Goal: Information Seeking & Learning: Learn about a topic

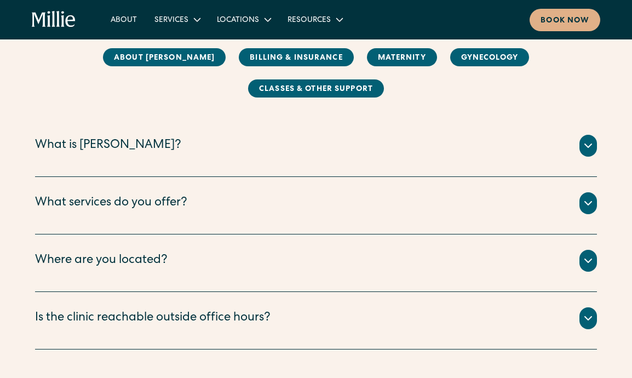
scroll to position [162, 0]
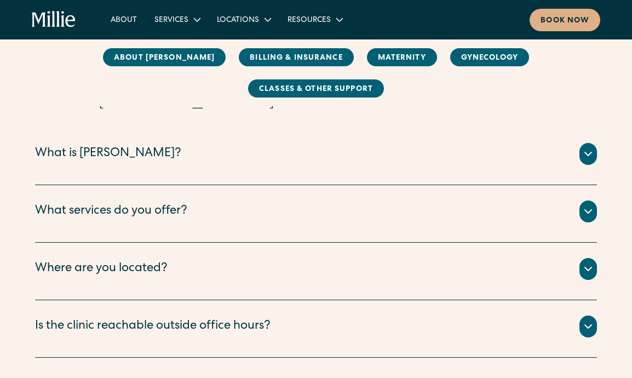
drag, startPoint x: 273, startPoint y: 136, endPoint x: 268, endPoint y: 134, distance: 5.7
click at [272, 135] on div "What is [PERSON_NAME]? [PERSON_NAME] is a new kind of women’s health clinic tha…" at bounding box center [316, 157] width 562 height 58
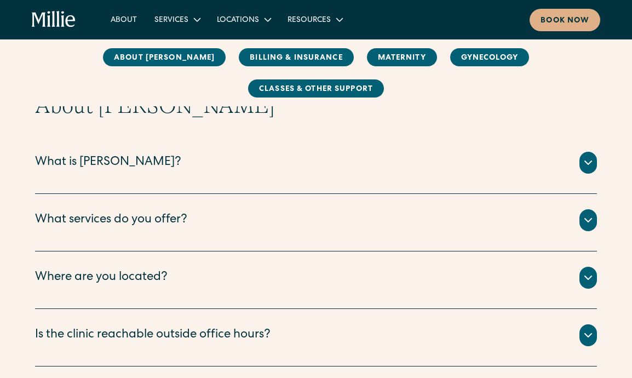
click at [213, 152] on div "What is Millie?" at bounding box center [316, 163] width 562 height 22
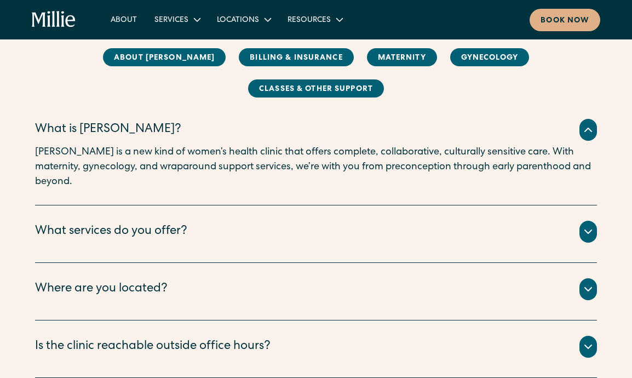
scroll to position [201, 0]
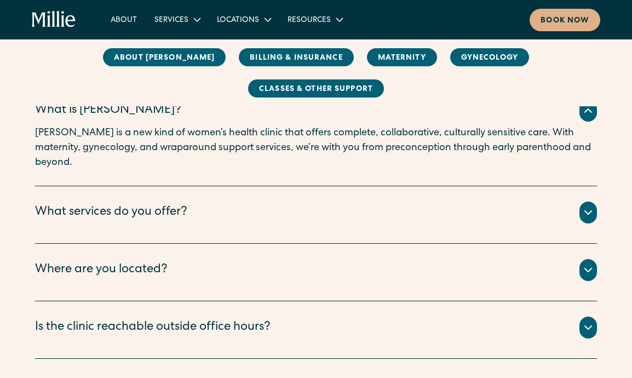
click at [215, 202] on div "What services do you offer?" at bounding box center [316, 213] width 562 height 22
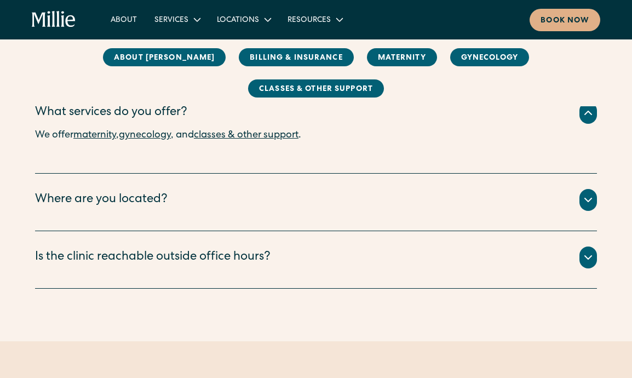
scroll to position [334, 0]
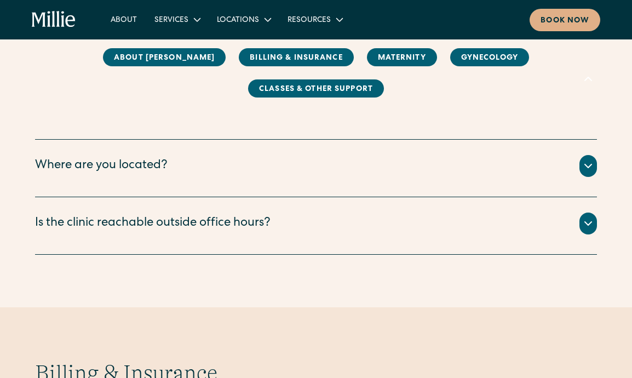
click at [180, 207] on div "Is the clinic reachable outside office hours? To reach our Berkeley clinic afte…" at bounding box center [316, 226] width 562 height 58
click at [182, 197] on div "Is the clinic reachable outside office hours? To reach our Berkeley clinic afte…" at bounding box center [316, 226] width 562 height 58
click at [184, 215] on div "Is the clinic reachable outside office hours?" at bounding box center [153, 224] width 236 height 18
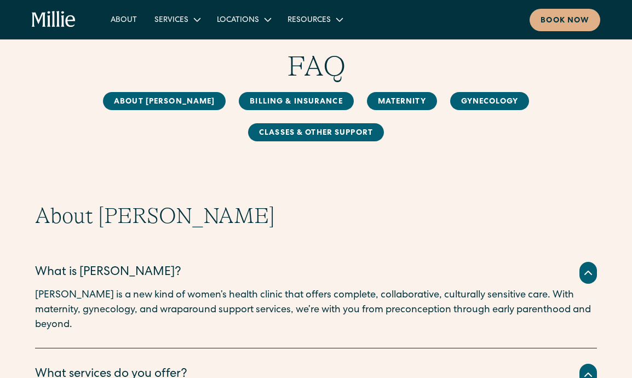
scroll to position [0, 0]
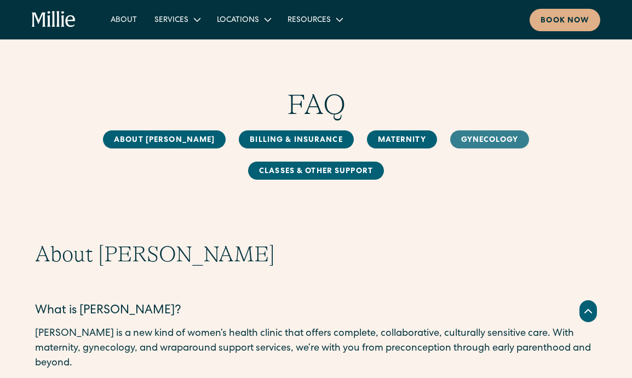
click at [450, 138] on link "Gynecology" at bounding box center [489, 139] width 79 height 18
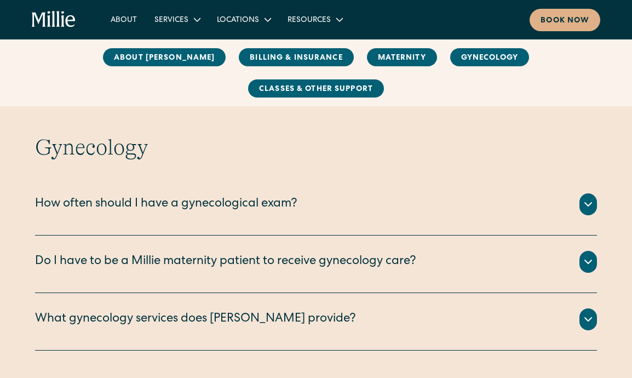
scroll to position [1723, 0]
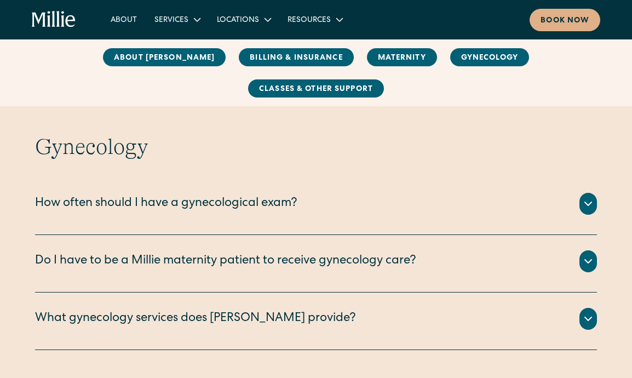
click at [66, 21] on icon "home" at bounding box center [71, 21] width 10 height 12
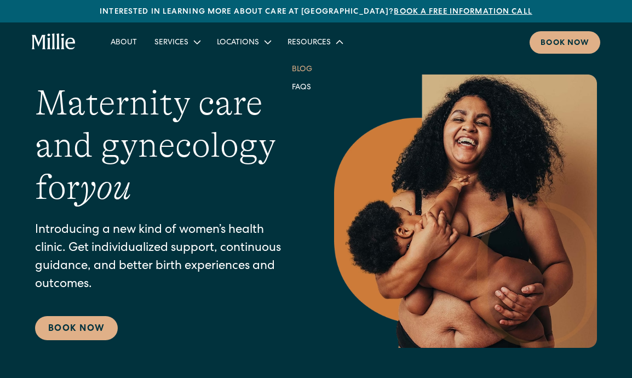
click at [298, 65] on link "Blog" at bounding box center [302, 69] width 38 height 18
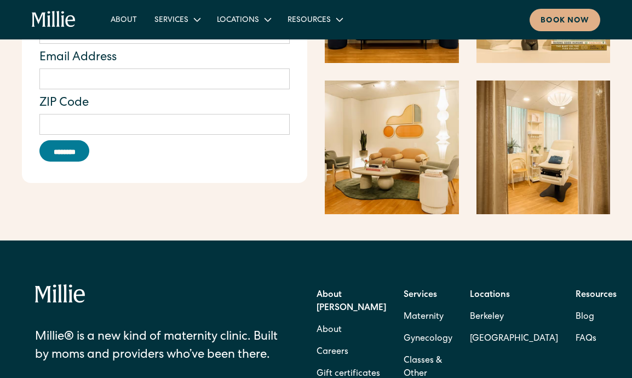
scroll to position [1903, 0]
